Goal: Information Seeking & Learning: Find contact information

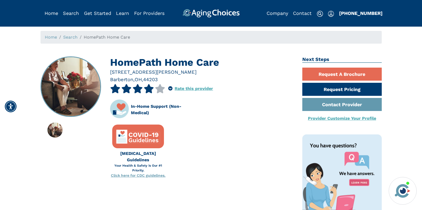
click at [95, 198] on div "HomePath Home Care [STREET_ADDRESS][PERSON_NAME] 4.1 out of 5 stars 5 star 78 %…" at bounding box center [167, 157] width 262 height 203
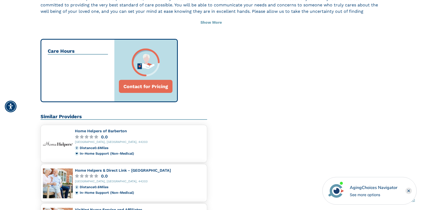
scroll to position [346, 0]
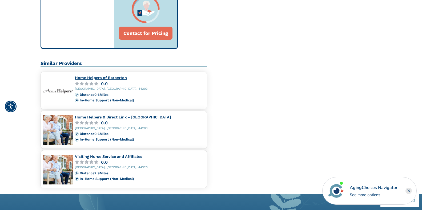
click at [111, 78] on link "Home Helpers of Barberton" at bounding box center [101, 78] width 52 height 4
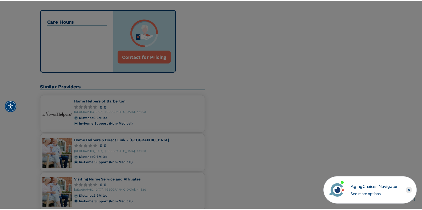
scroll to position [320, 0]
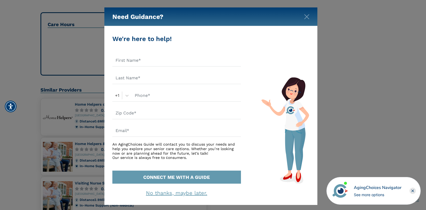
click at [304, 18] on div "Need Guidance?" at bounding box center [210, 16] width 213 height 19
click at [308, 15] on img "Close" at bounding box center [306, 16] width 5 height 5
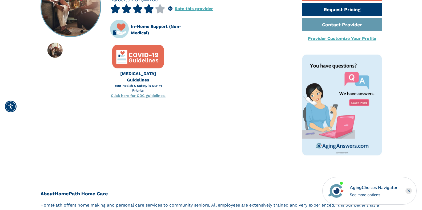
scroll to position [0, 0]
